Goal: Task Accomplishment & Management: Manage account settings

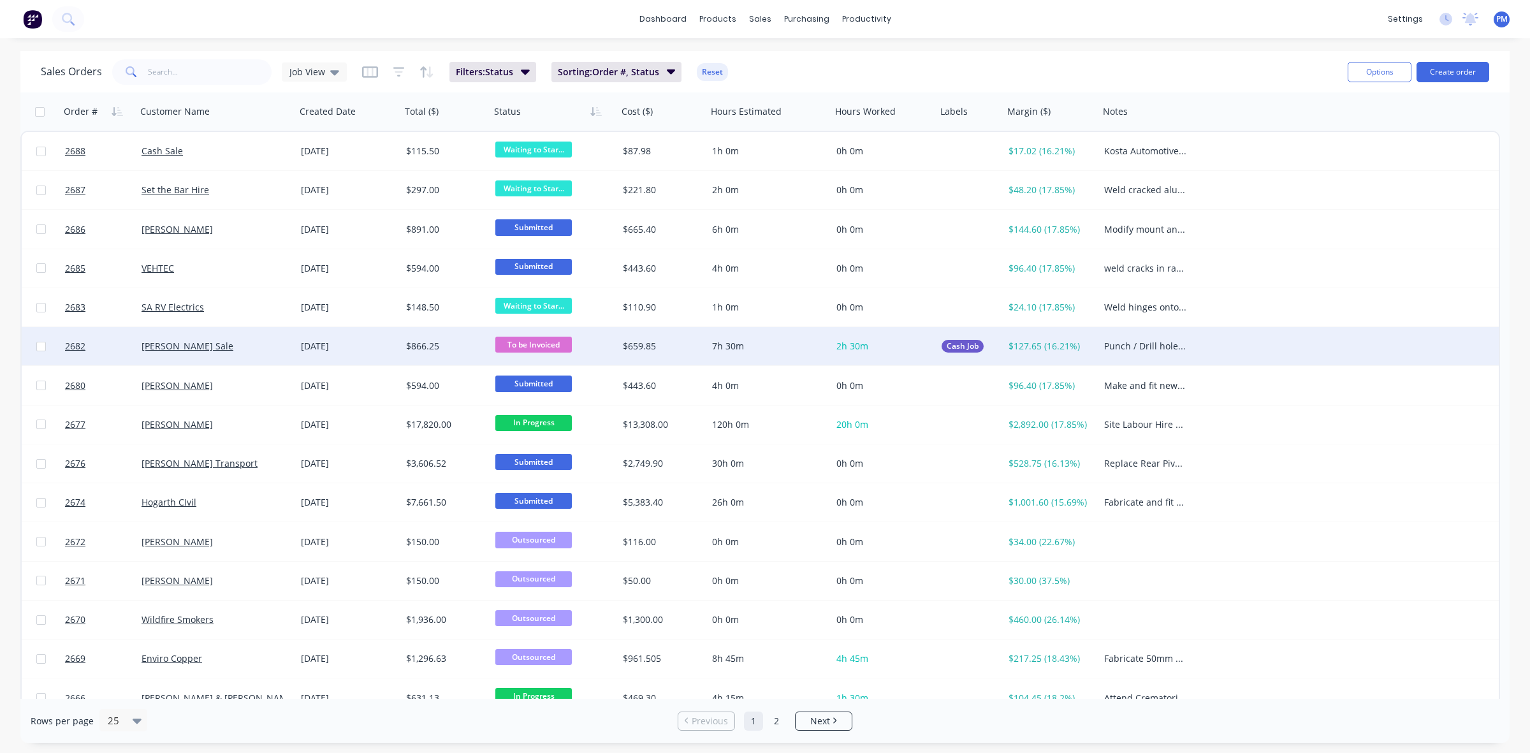
click at [265, 342] on div "[PERSON_NAME] Sale" at bounding box center [213, 346] width 142 height 13
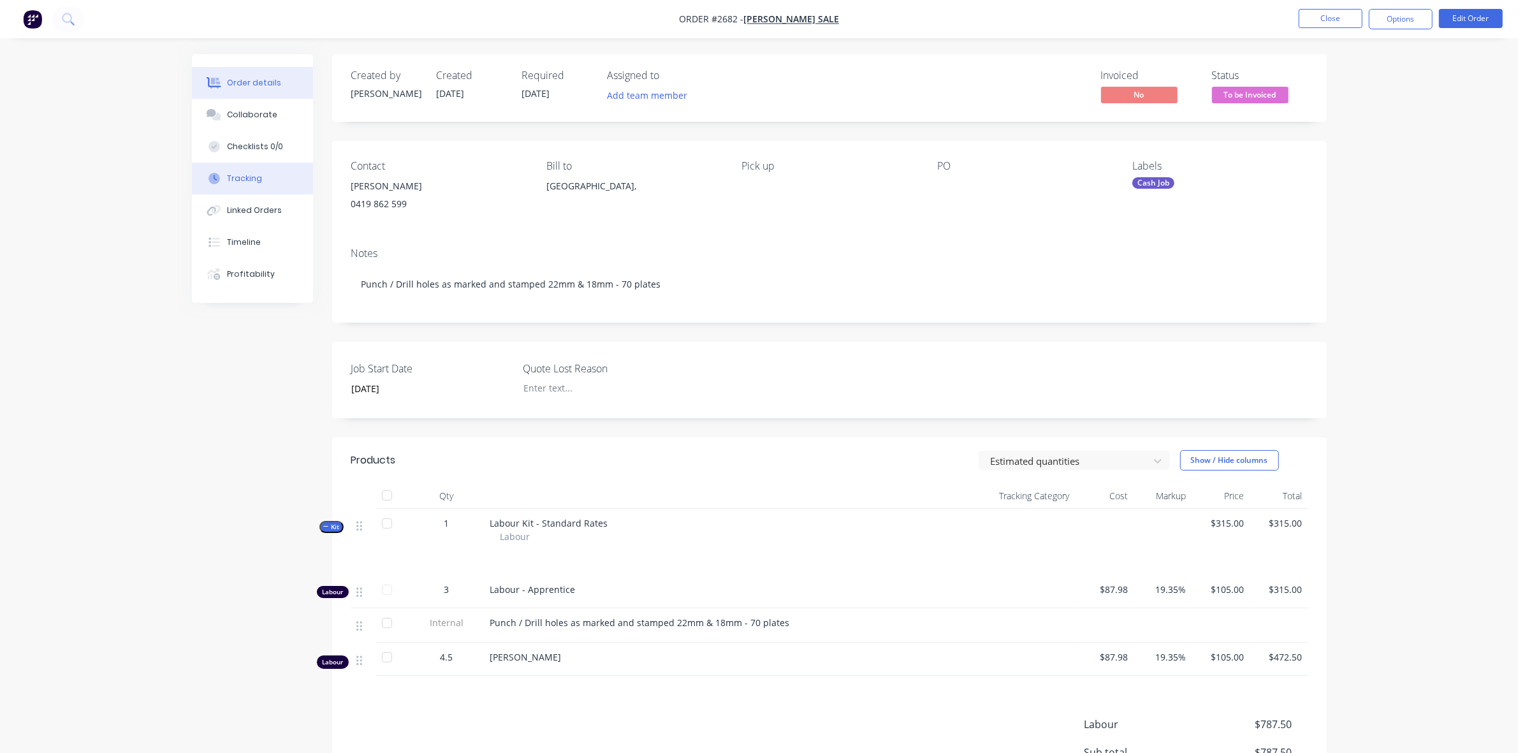
click at [245, 177] on div "Tracking" at bounding box center [244, 178] width 35 height 11
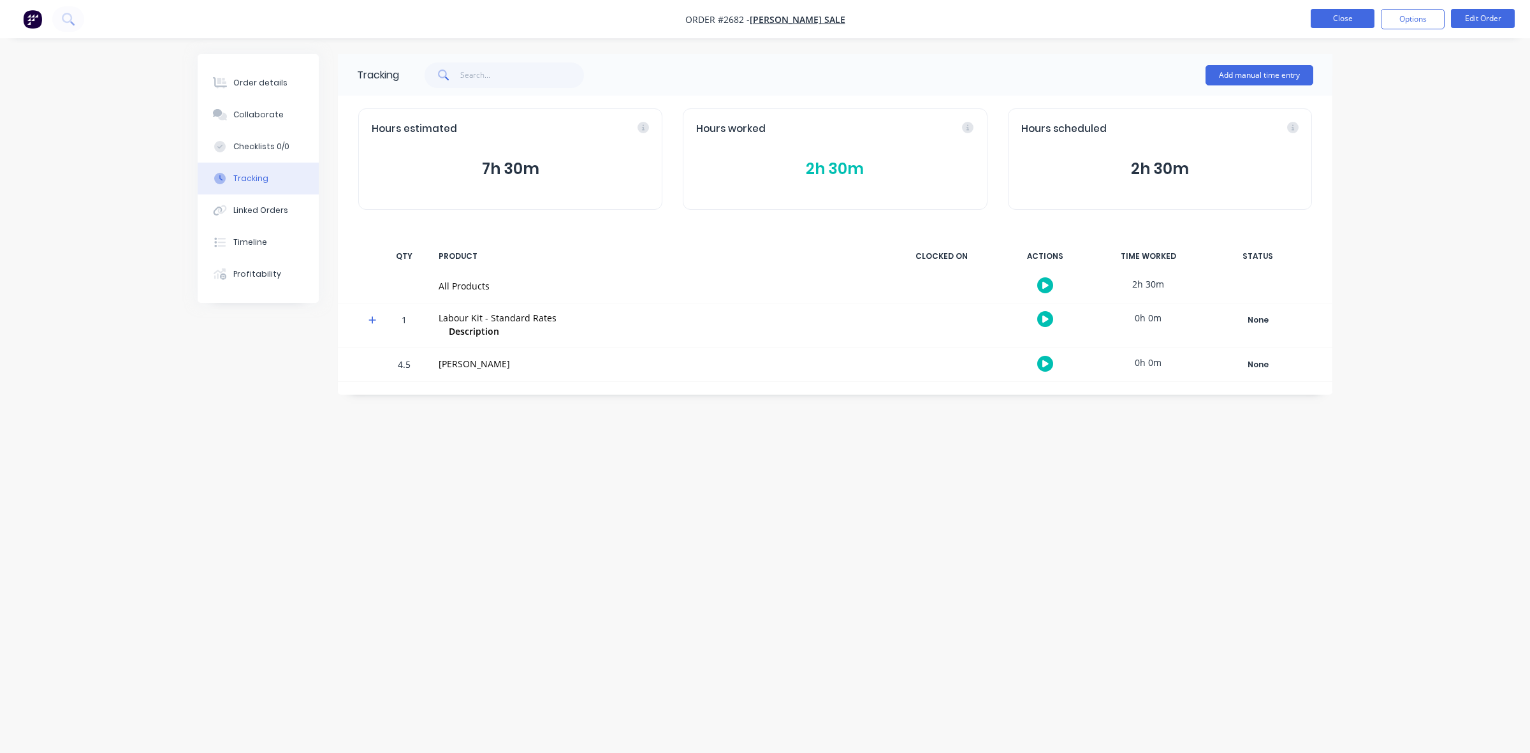
click at [1328, 17] on button "Close" at bounding box center [1343, 18] width 64 height 19
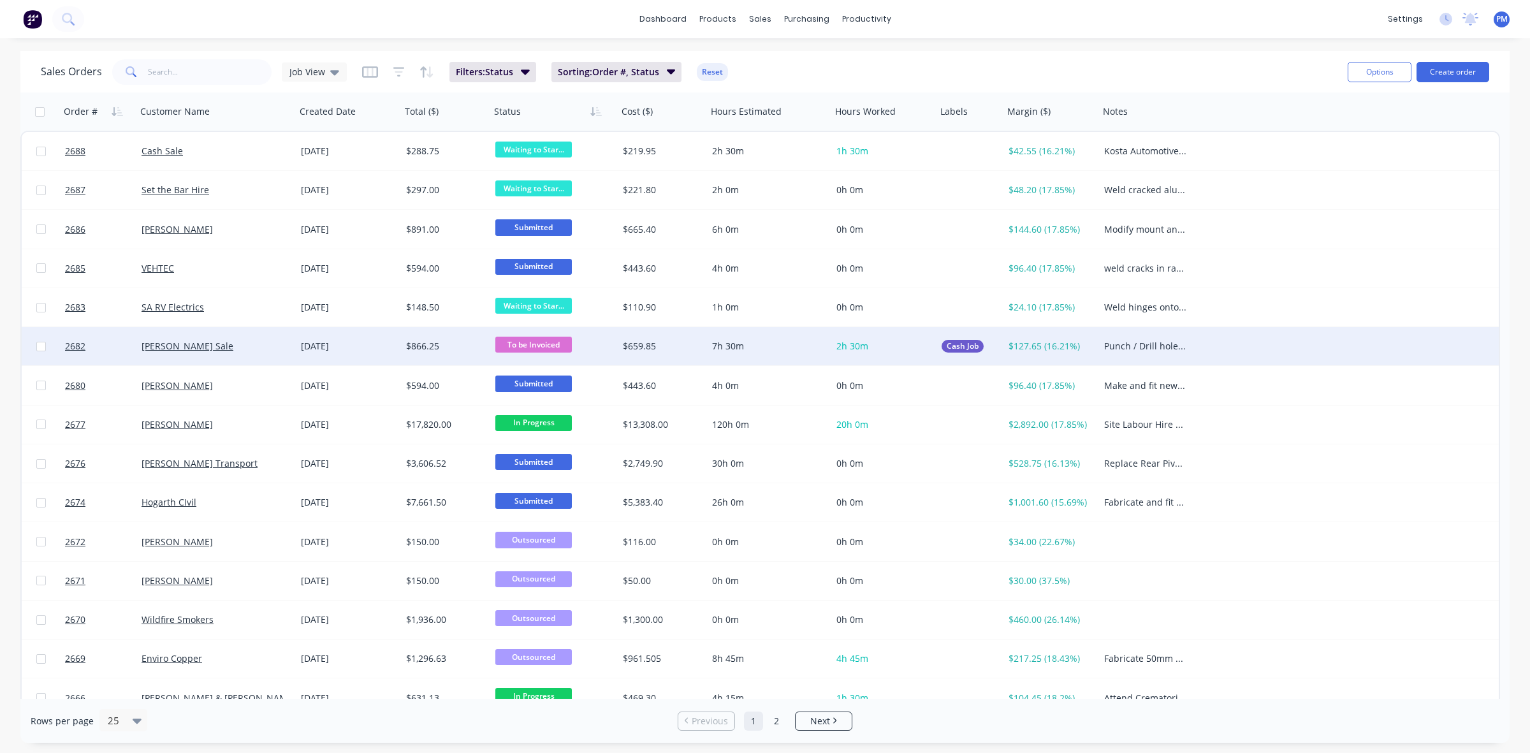
click at [253, 335] on div "[PERSON_NAME] Sale" at bounding box center [215, 346] width 159 height 38
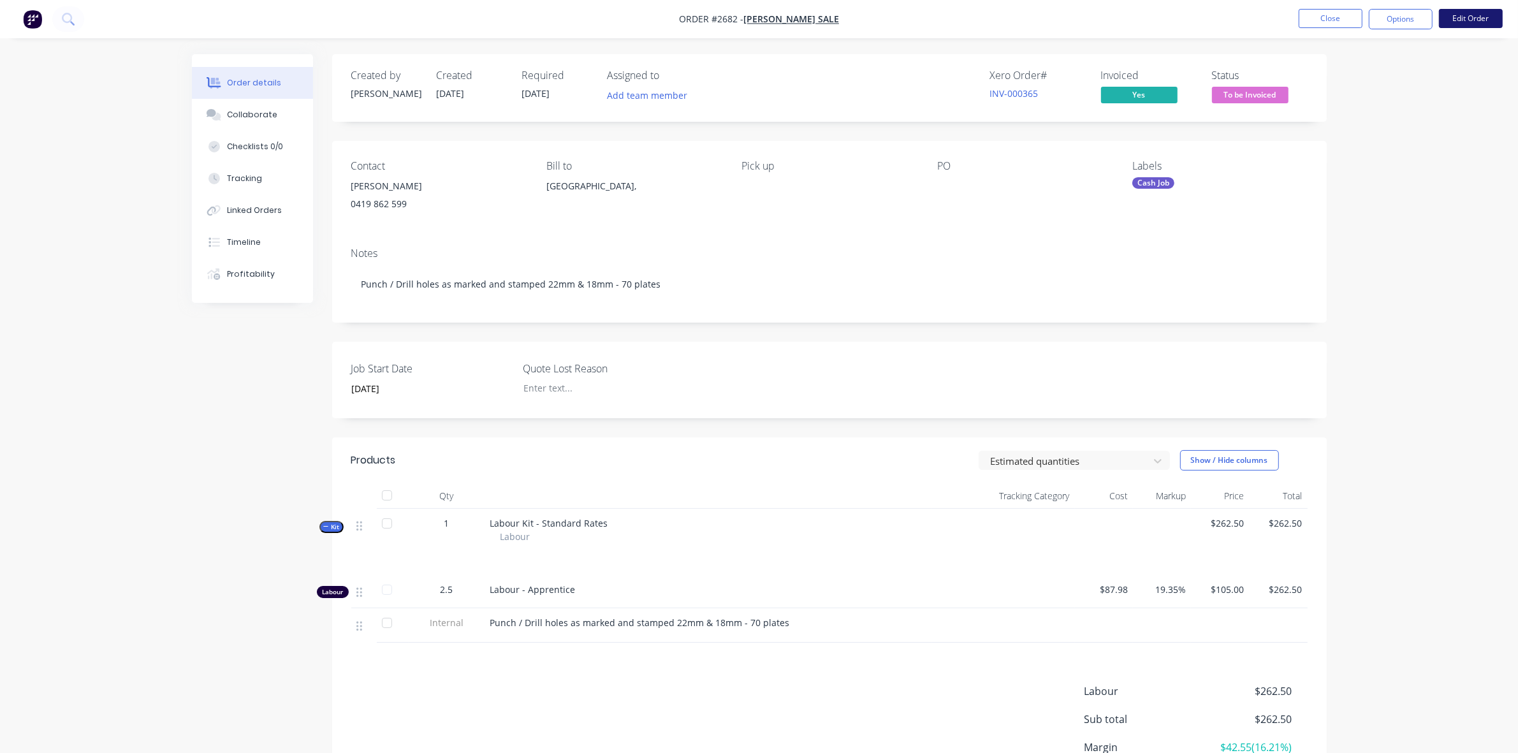
click at [1459, 19] on button "Edit Order" at bounding box center [1471, 18] width 64 height 19
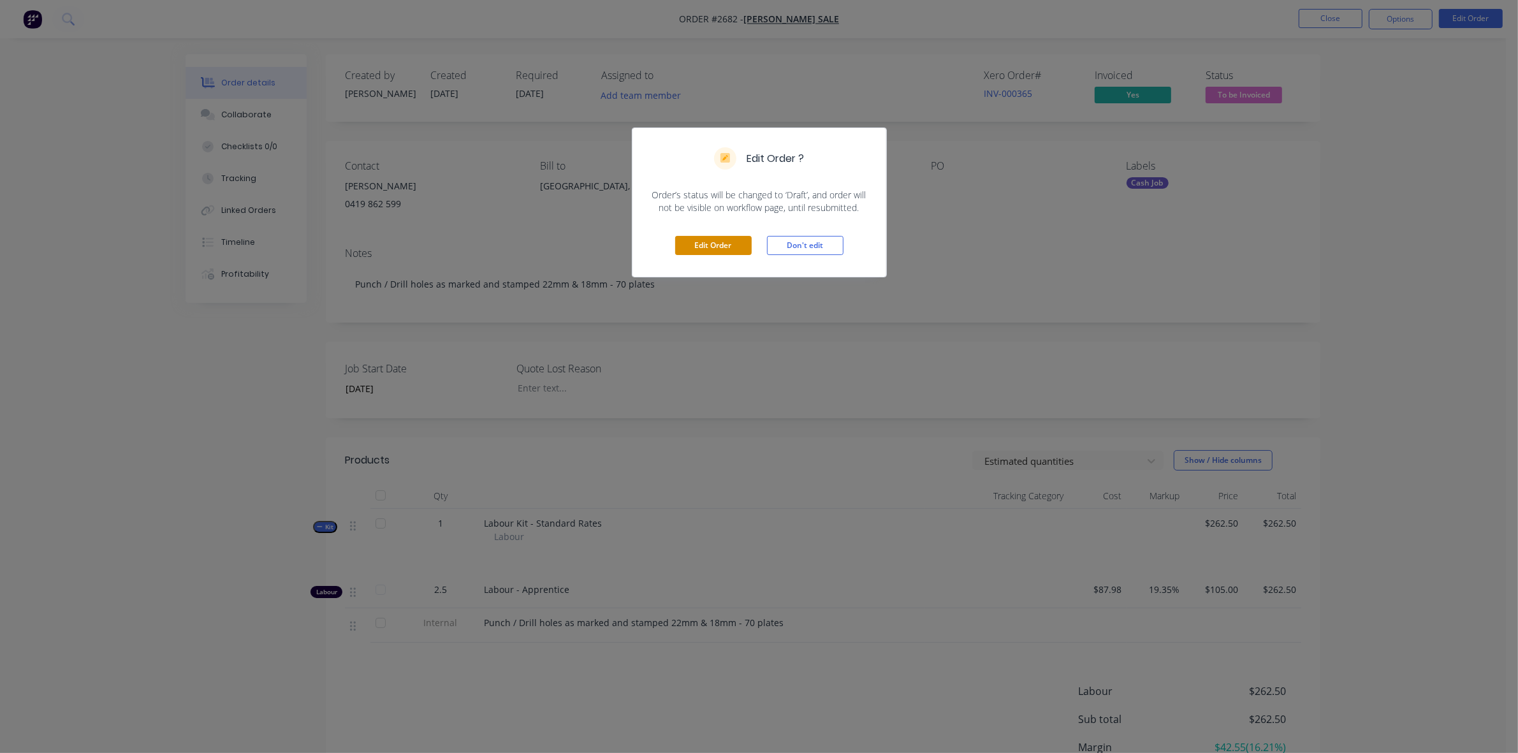
click at [722, 240] on button "Edit Order" at bounding box center [713, 245] width 76 height 19
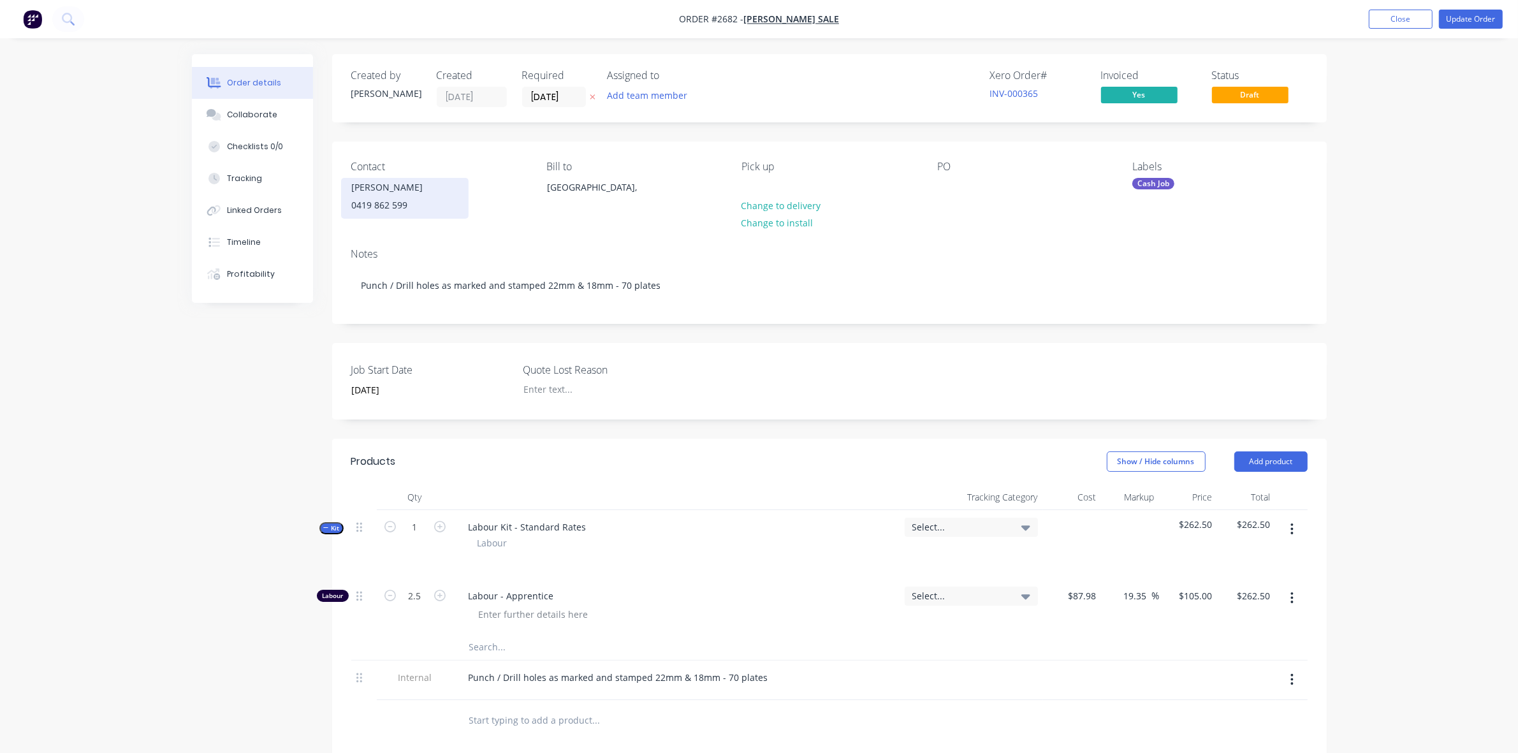
click at [383, 201] on div "0419 862 599" at bounding box center [405, 205] width 106 height 18
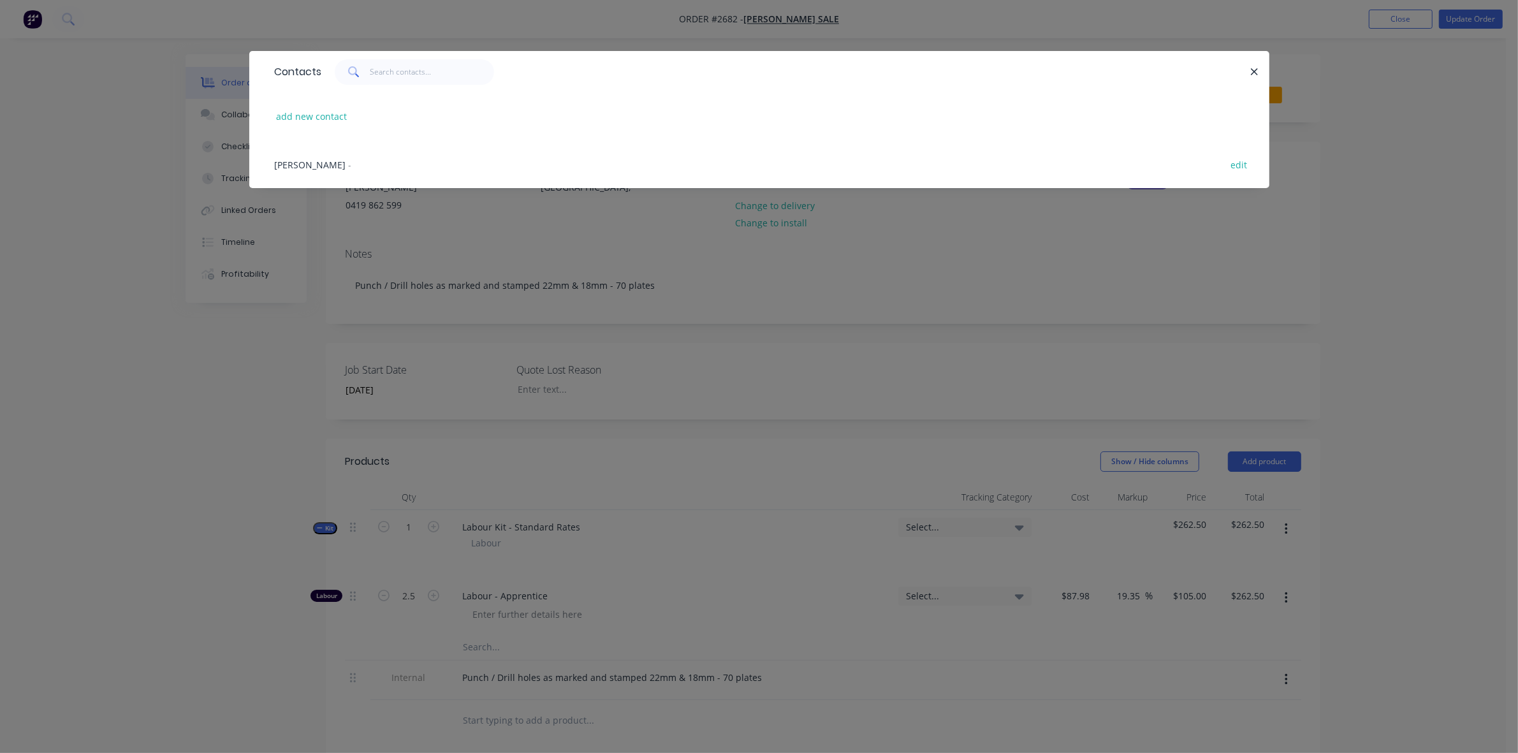
click at [368, 201] on div "Contacts add new contact [PERSON_NAME] - edit" at bounding box center [759, 129] width 1020 height 156
click at [301, 163] on div "[PERSON_NAME] -" at bounding box center [313, 164] width 77 height 13
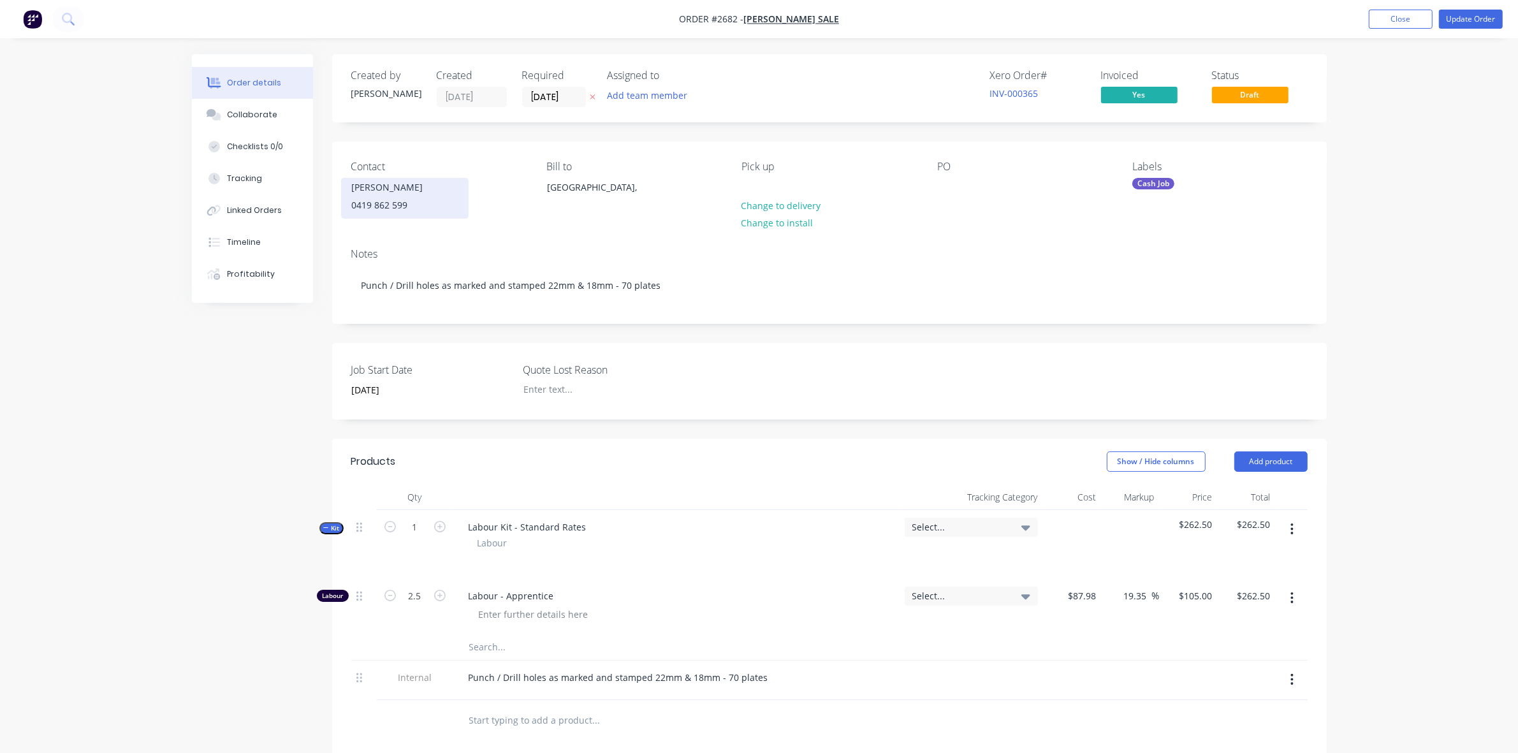
click at [368, 203] on div "0419 862 599" at bounding box center [405, 205] width 106 height 18
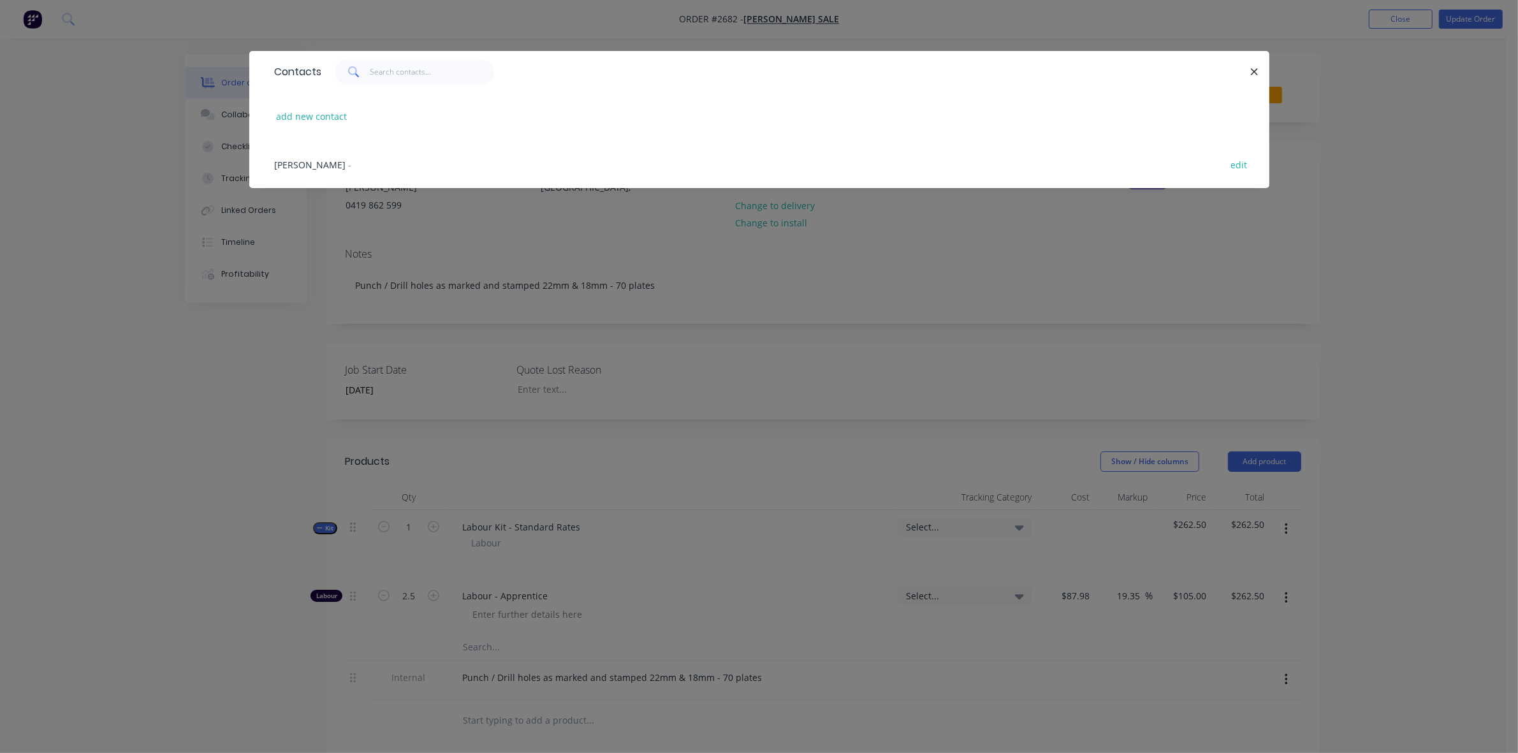
click at [349, 166] on span "-" at bounding box center [350, 165] width 3 height 12
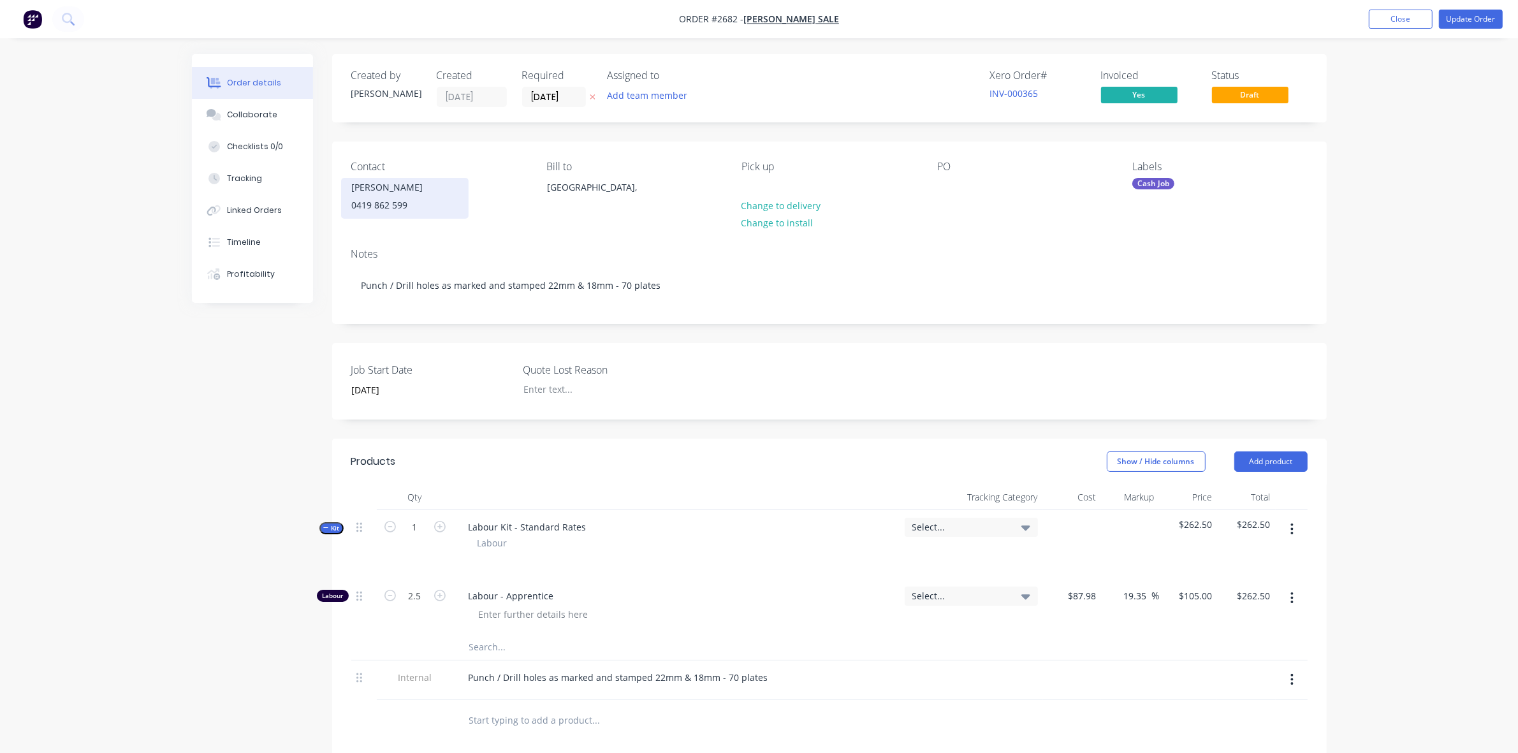
click at [374, 201] on div "0419 862 599" at bounding box center [405, 205] width 106 height 18
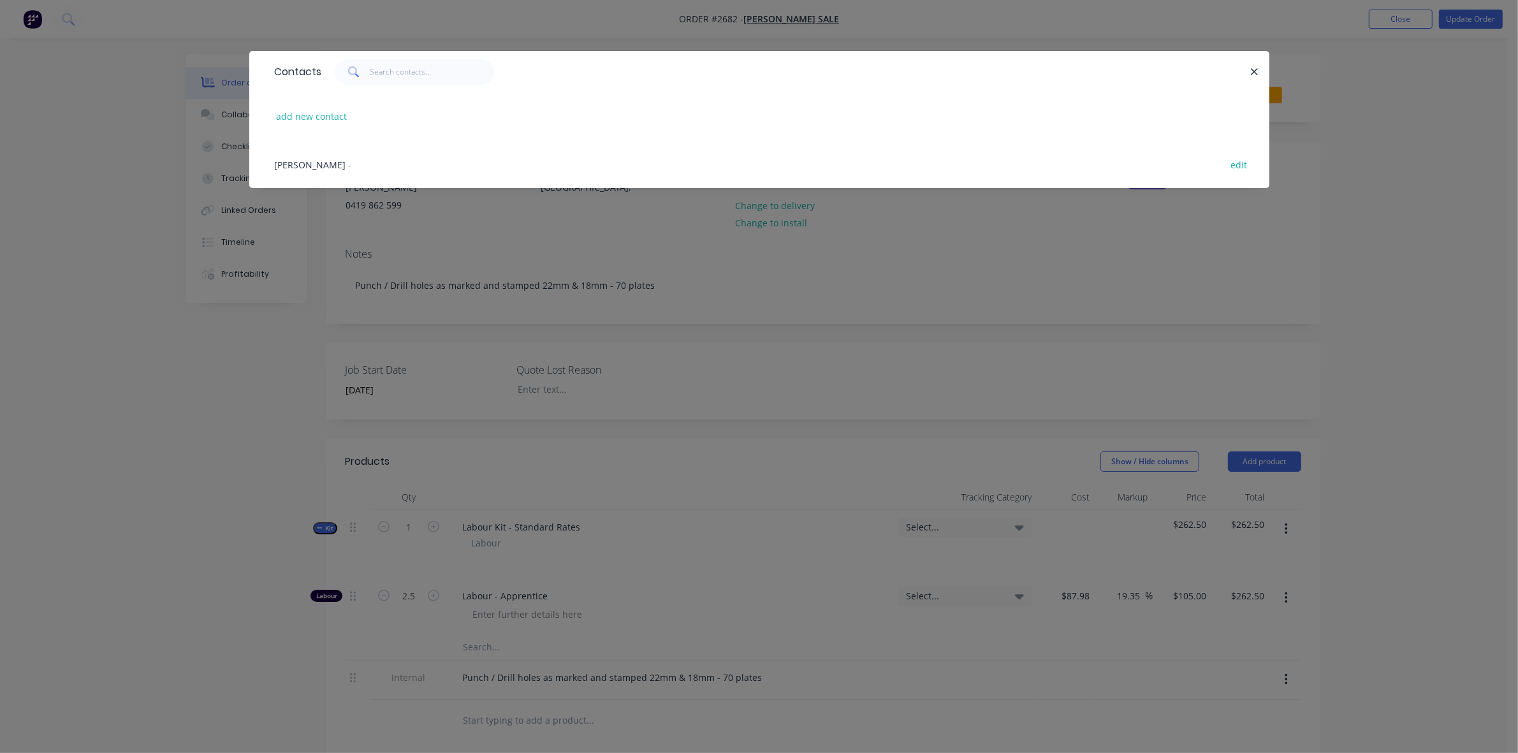
click at [349, 167] on span "-" at bounding box center [350, 165] width 3 height 12
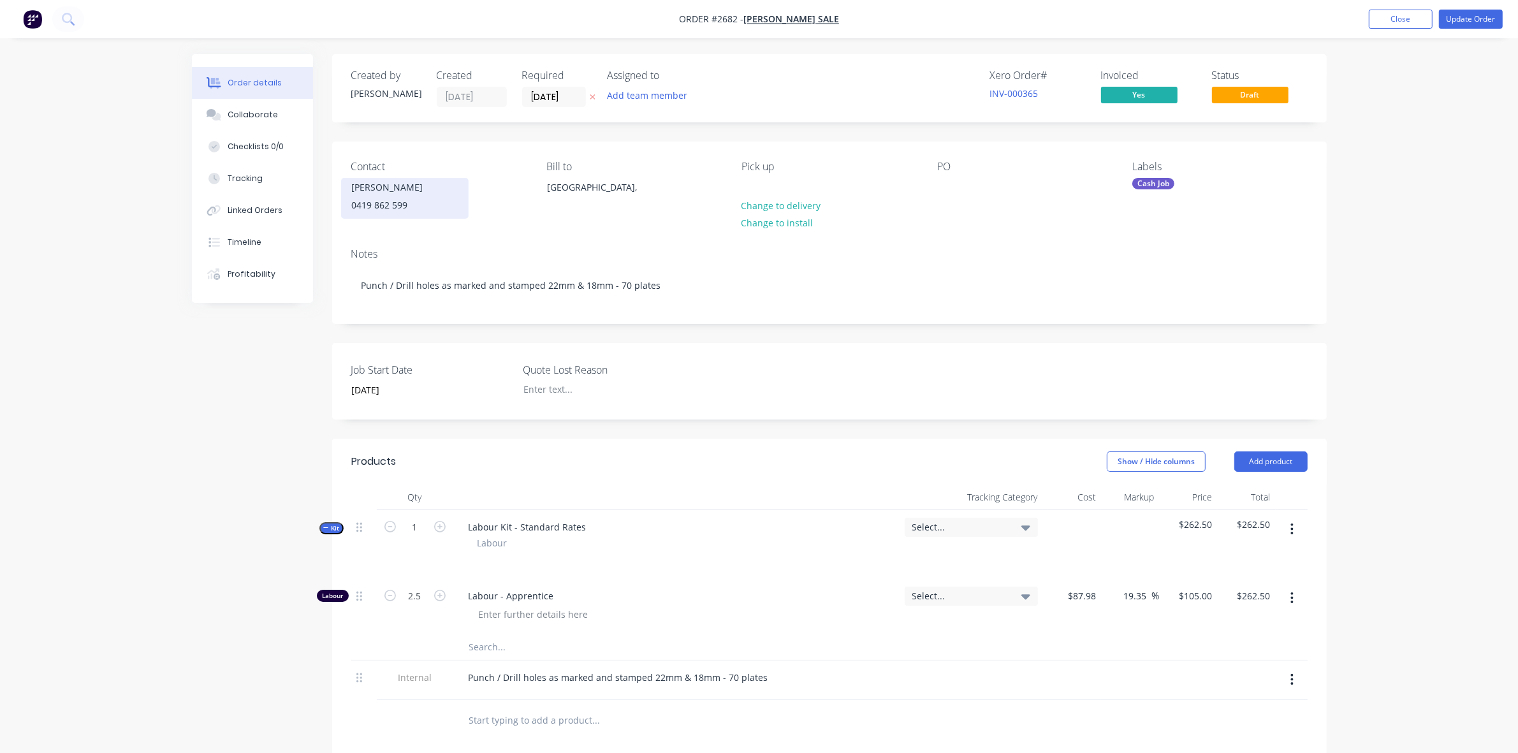
click at [370, 201] on div "0419 862 599" at bounding box center [405, 205] width 106 height 18
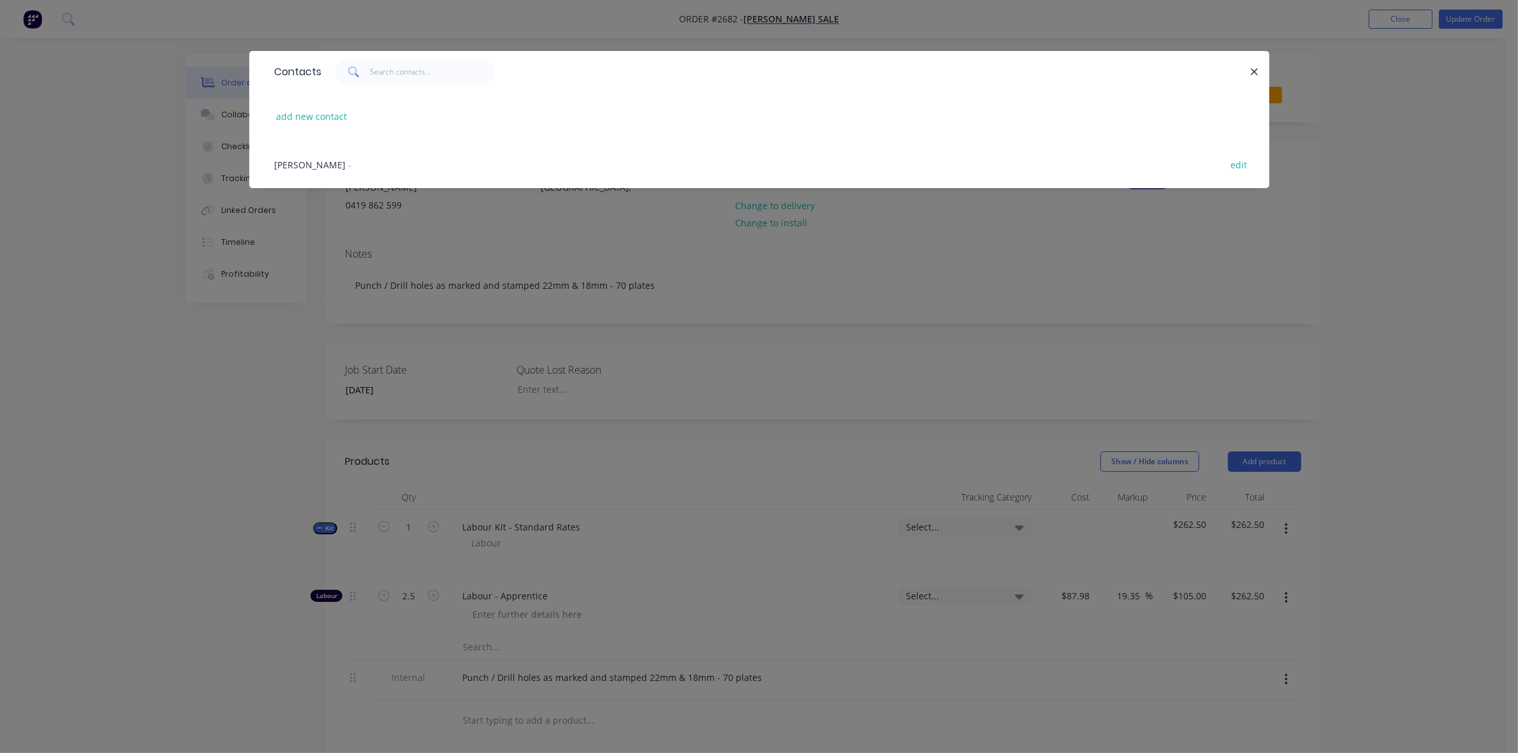
click at [301, 166] on div "[PERSON_NAME] -" at bounding box center [313, 164] width 77 height 13
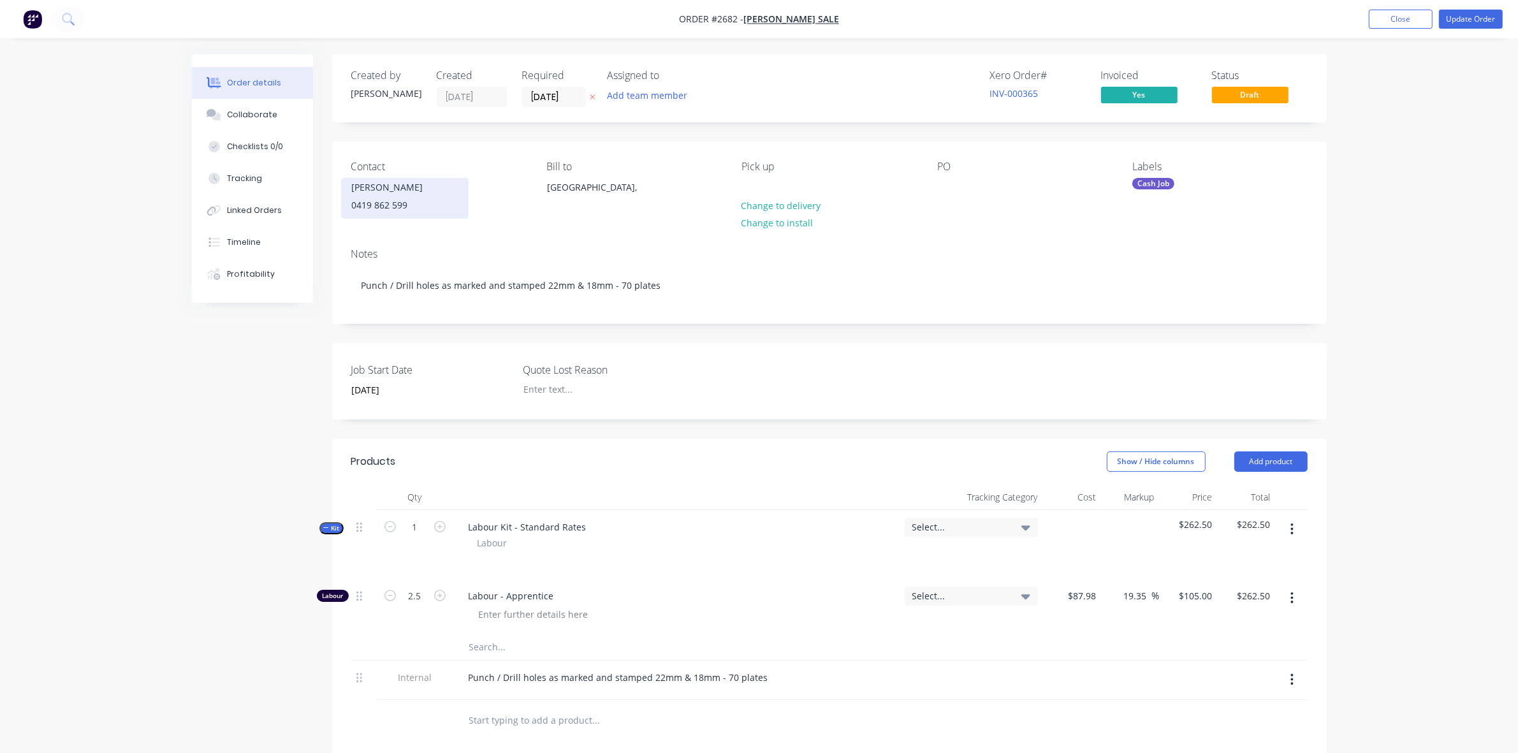
click at [365, 199] on div "0419 862 599" at bounding box center [405, 205] width 106 height 18
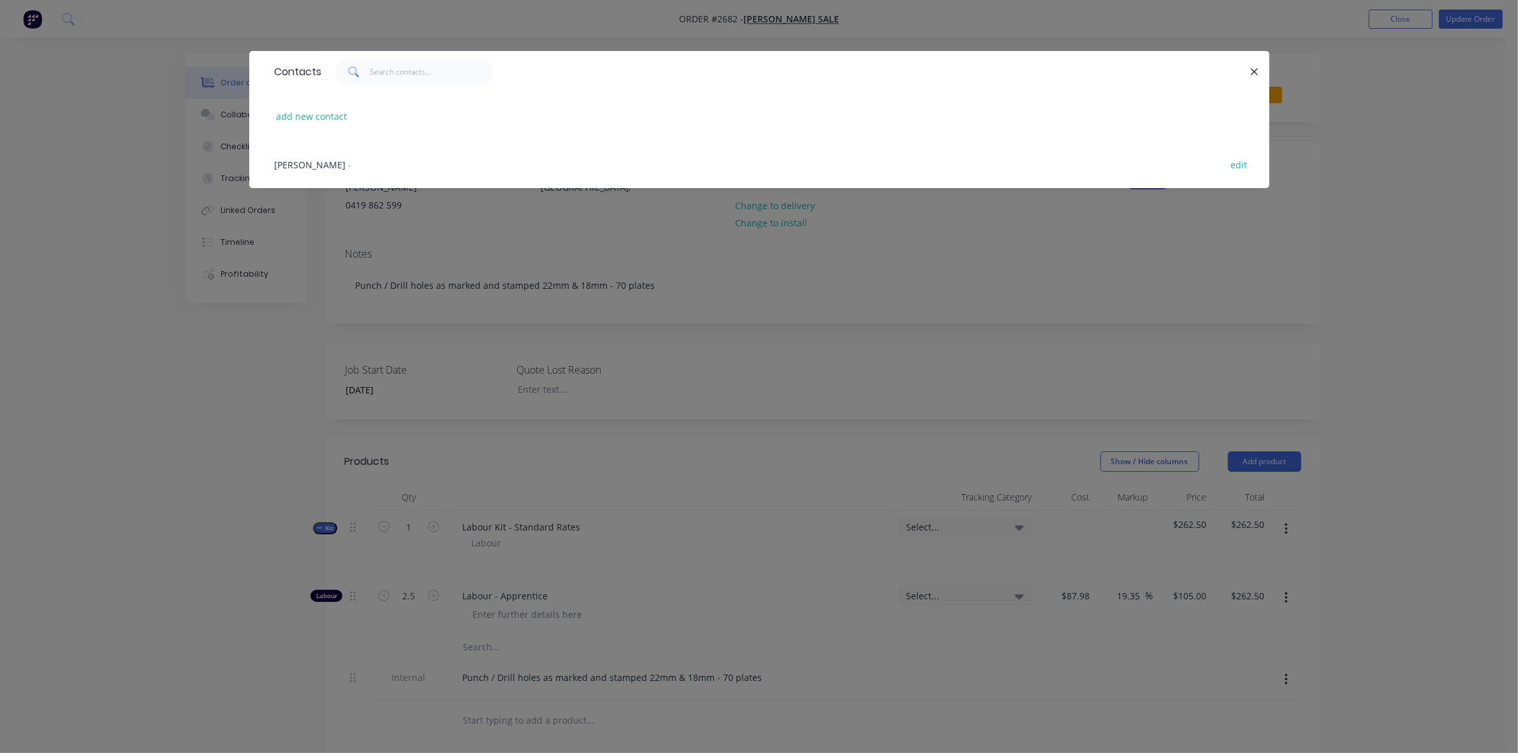
click at [370, 202] on div "Contacts add new contact [PERSON_NAME] - edit" at bounding box center [759, 129] width 1020 height 156
click at [1229, 157] on button "edit" at bounding box center [1239, 164] width 30 height 17
select select "AU"
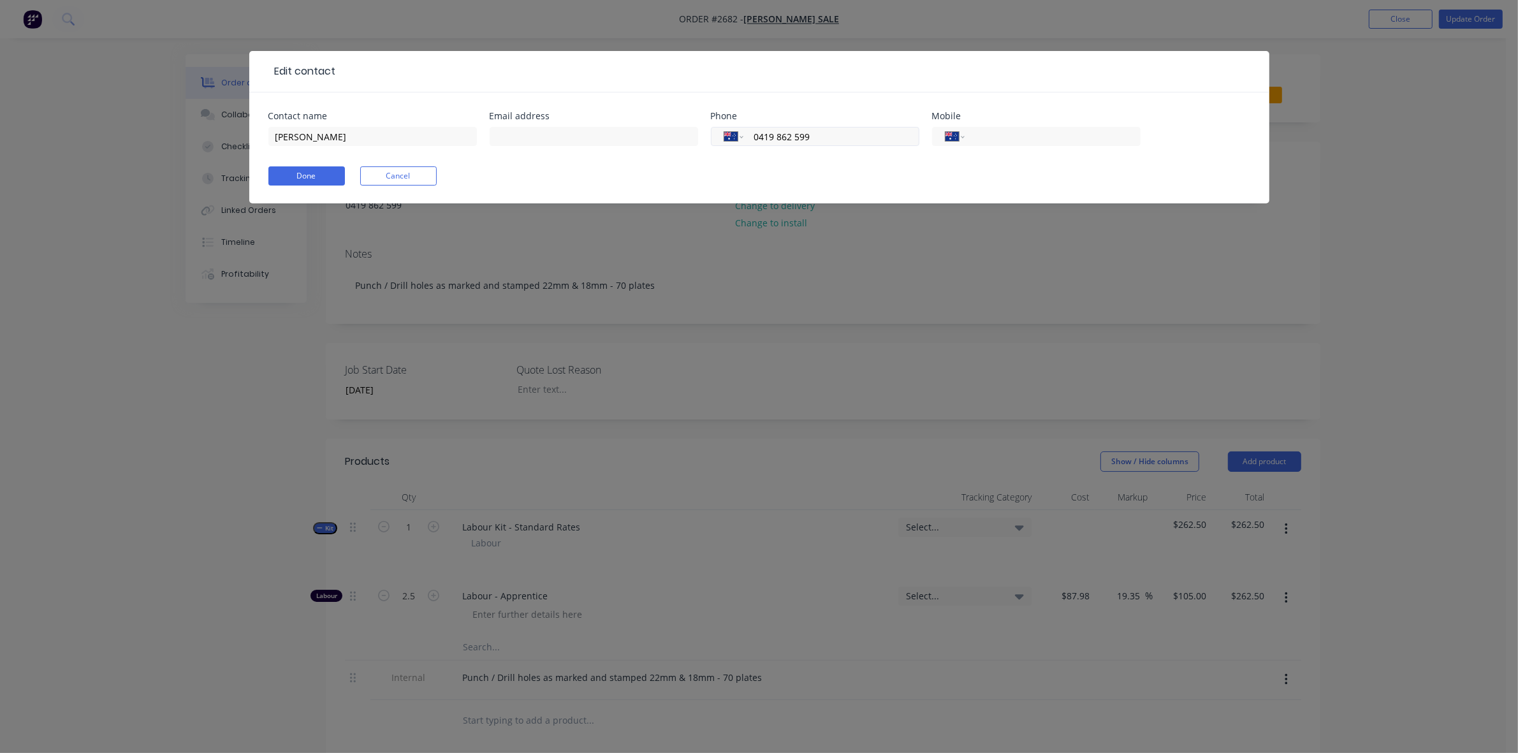
click at [767, 134] on input "0419 862 599" at bounding box center [828, 136] width 153 height 15
type input "0417 862 599"
click at [317, 173] on button "Done" at bounding box center [306, 175] width 76 height 19
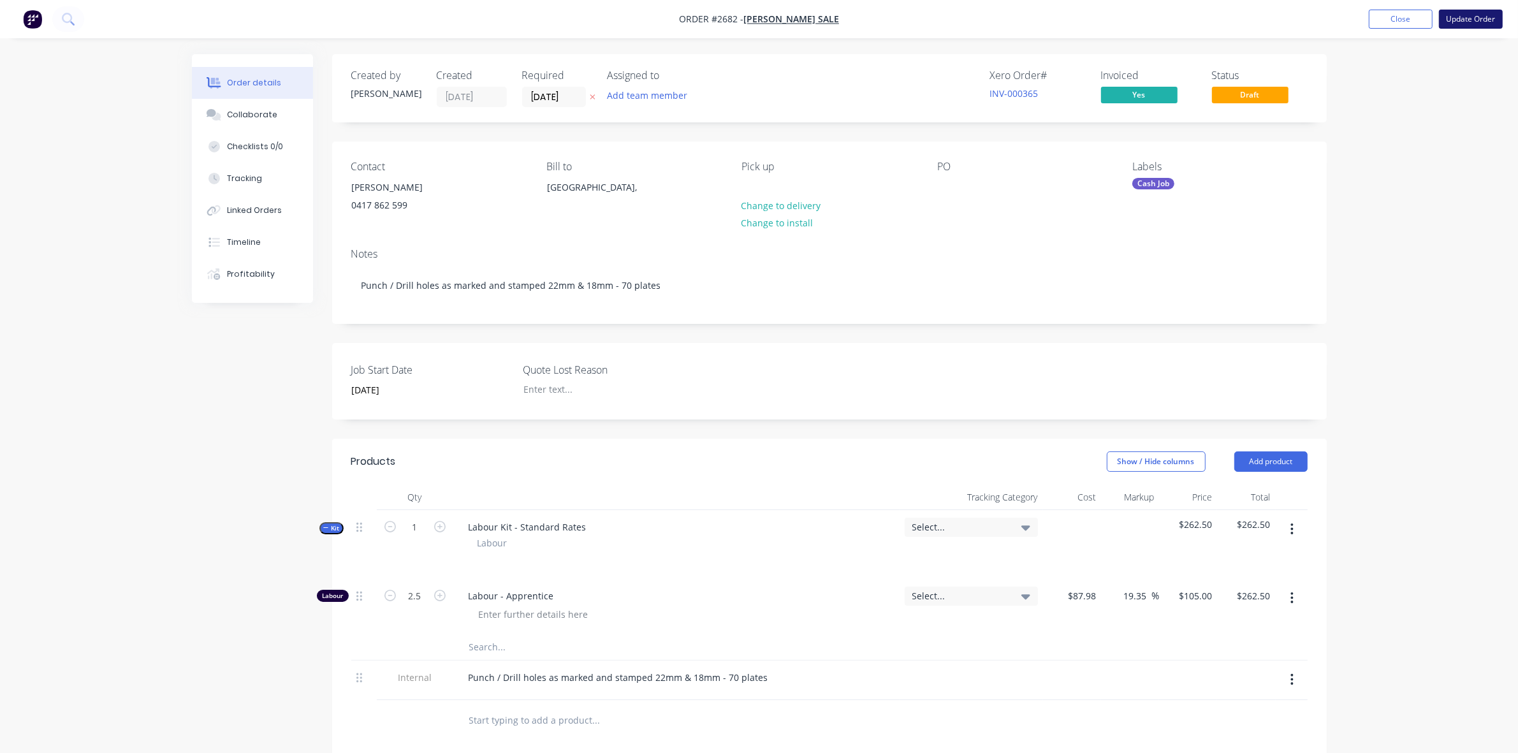
click at [1478, 20] on button "Update Order" at bounding box center [1471, 19] width 64 height 19
